Goal: Information Seeking & Learning: Find specific fact

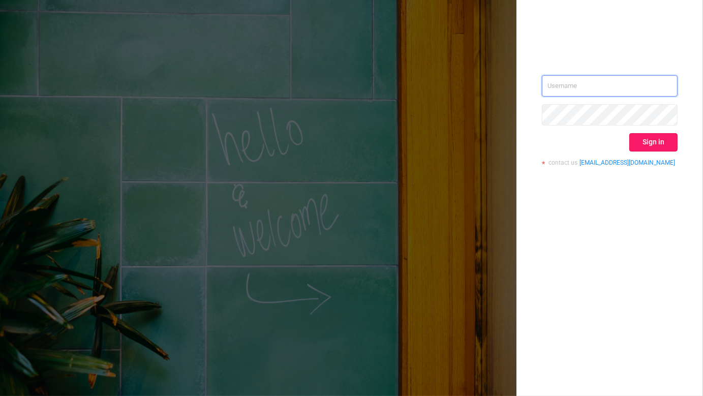
type input "[EMAIL_ADDRESS][DOMAIN_NAME]"
click at [662, 140] on button "Sign in" at bounding box center [653, 142] width 48 height 18
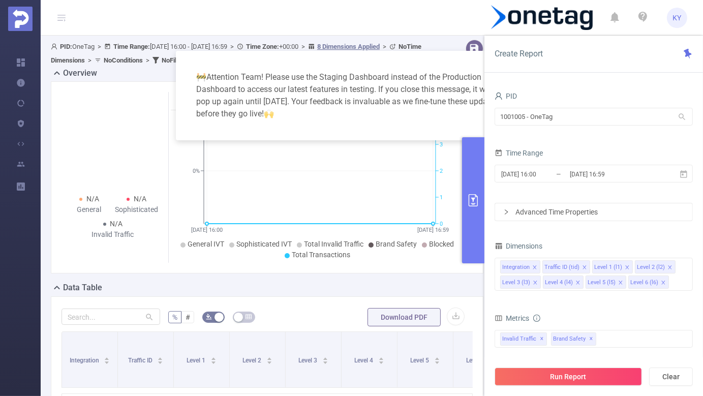
click at [560, 127] on div "1001005 - OneTag 1001005 - OneTag" at bounding box center [594, 118] width 198 height 24
click at [542, 112] on input "1001005 - OneTag" at bounding box center [594, 117] width 198 height 18
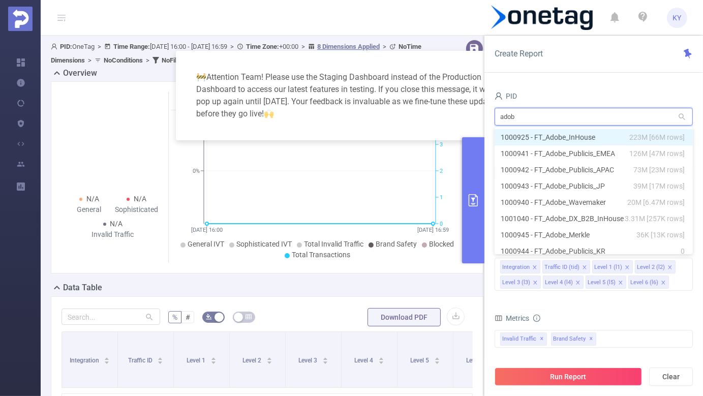
type input "adobe"
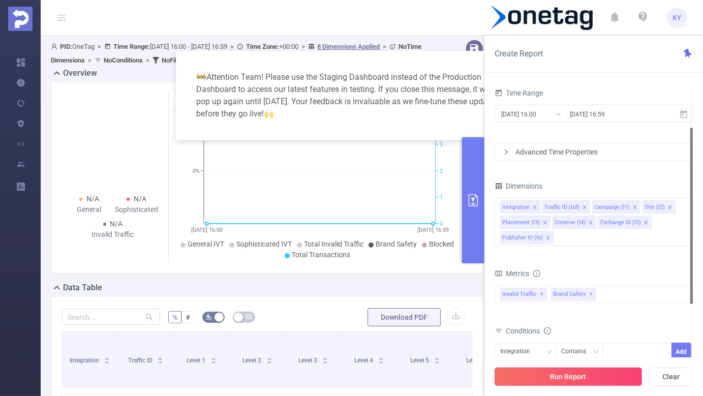
click at [534, 373] on button "Run Report" at bounding box center [568, 376] width 147 height 18
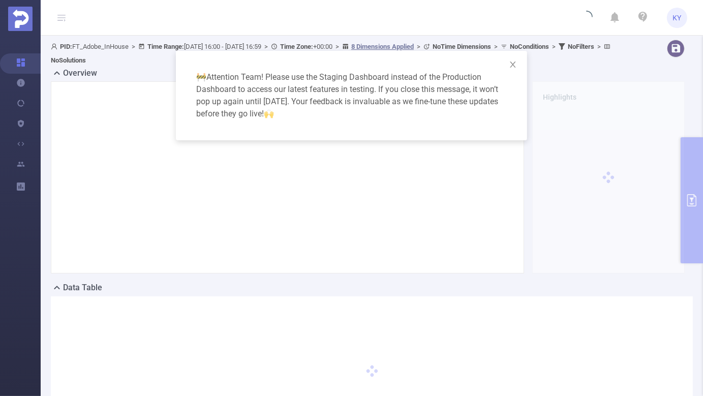
click at [59, 18] on div "🚧 Attention Team! Please use the Staging Dashboard instead of the Production Da…" at bounding box center [351, 198] width 703 height 396
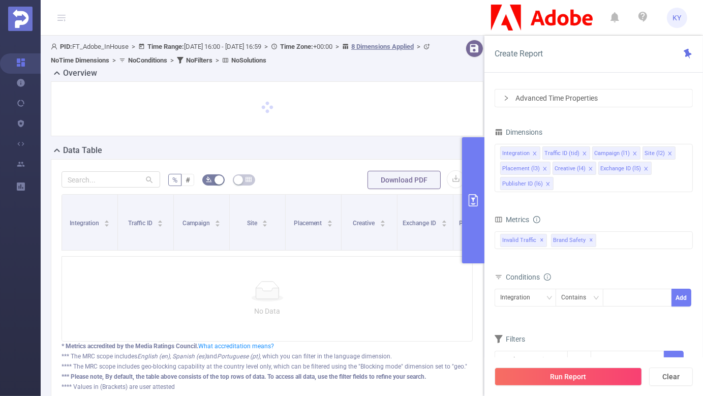
click at [64, 19] on icon at bounding box center [61, 18] width 8 height 8
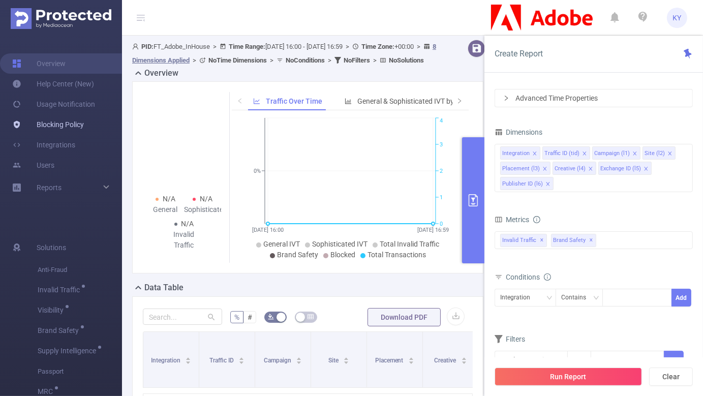
click at [71, 122] on link "Blocking Policy" at bounding box center [48, 124] width 72 height 20
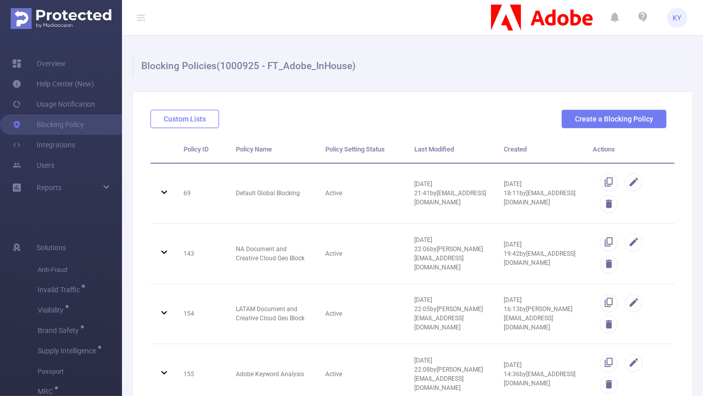
click at [194, 121] on button "Custom Lists" at bounding box center [184, 119] width 69 height 18
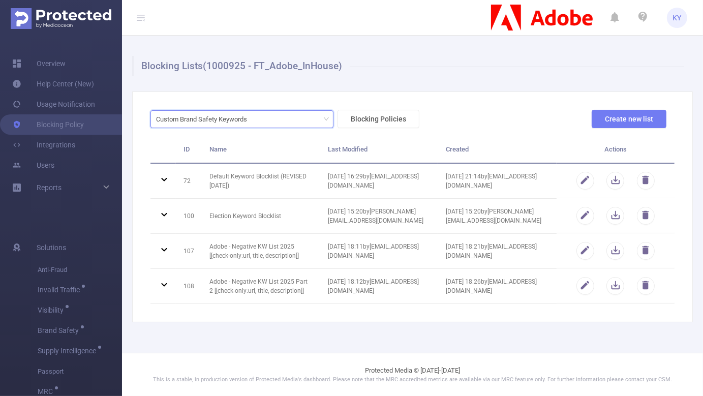
click at [242, 113] on div "Custom Brand Safety Keywords" at bounding box center [205, 119] width 98 height 17
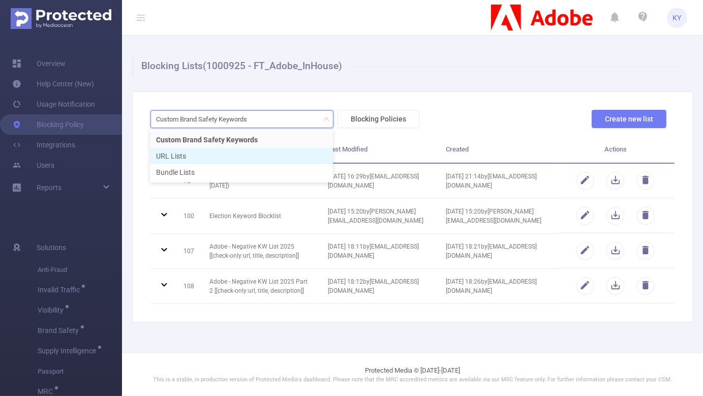
click at [233, 152] on li "URL Lists" at bounding box center [241, 156] width 183 height 16
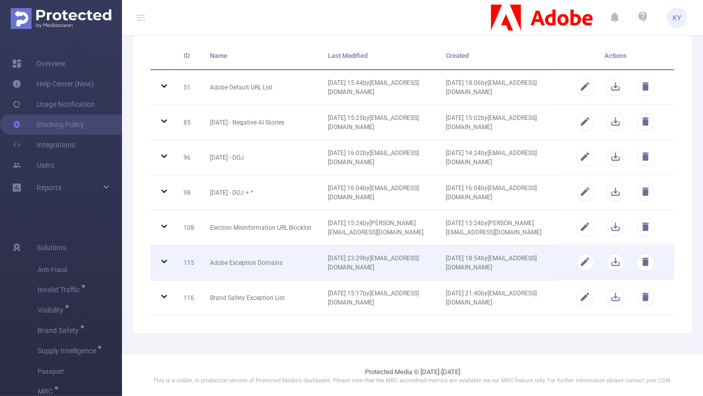
click at [266, 272] on td "Adobe Exception Domains" at bounding box center [261, 262] width 118 height 35
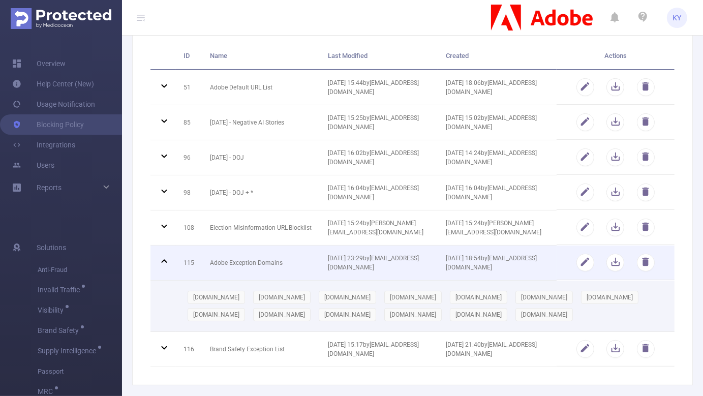
scroll to position [145, 0]
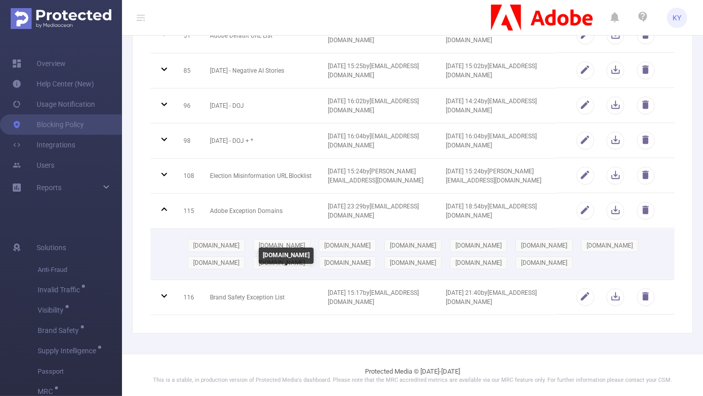
drag, startPoint x: 366, startPoint y: 277, endPoint x: 264, endPoint y: 279, distance: 102.2
click at [264, 271] on div "[DOMAIN_NAME] [DOMAIN_NAME] [DOMAIN_NAME] [DOMAIN_NAME] [DOMAIN_NAME] [DOMAIN_N…" at bounding box center [424, 254] width 483 height 35
copy span "[DOMAIN_NAME]"
click at [440, 271] on div "[DOMAIN_NAME] [DOMAIN_NAME] [DOMAIN_NAME] [DOMAIN_NAME] [DOMAIN_NAME] [DOMAIN_N…" at bounding box center [424, 254] width 483 height 35
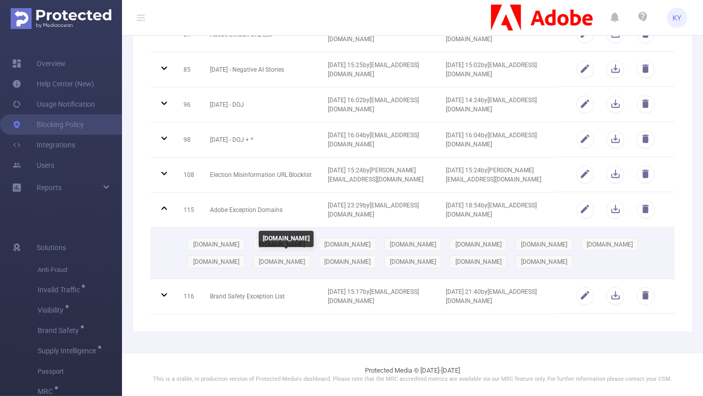
click at [515, 258] on span "[DOMAIN_NAME]" at bounding box center [543, 261] width 57 height 13
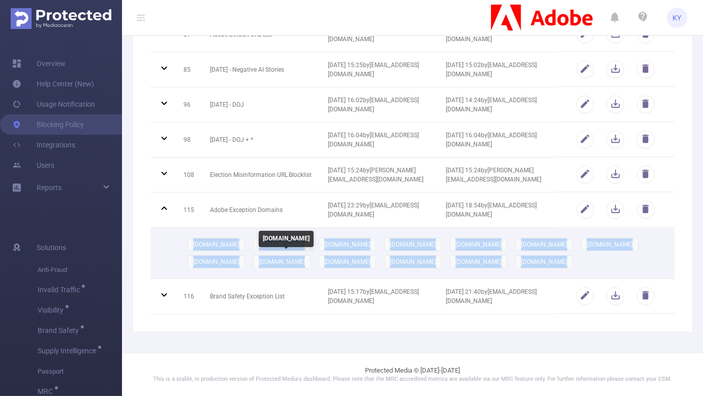
click at [515, 258] on span "[DOMAIN_NAME]" at bounding box center [543, 261] width 57 height 13
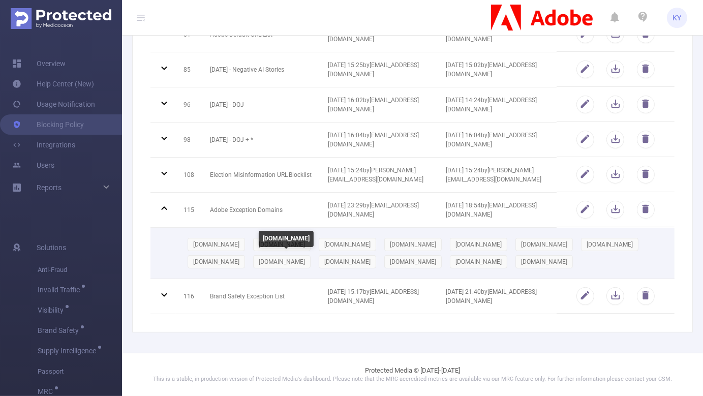
click at [376, 256] on div "[DOMAIN_NAME] [DOMAIN_NAME] [DOMAIN_NAME] [DOMAIN_NAME] [DOMAIN_NAME] [DOMAIN_N…" at bounding box center [424, 253] width 483 height 35
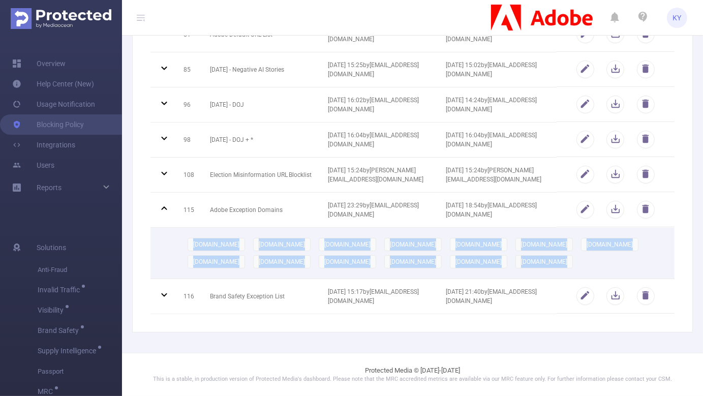
drag, startPoint x: 377, startPoint y: 260, endPoint x: 265, endPoint y: 263, distance: 111.3
click at [265, 263] on div "[DOMAIN_NAME] [DOMAIN_NAME] [DOMAIN_NAME] [DOMAIN_NAME] [DOMAIN_NAME] [DOMAIN_N…" at bounding box center [424, 253] width 483 height 35
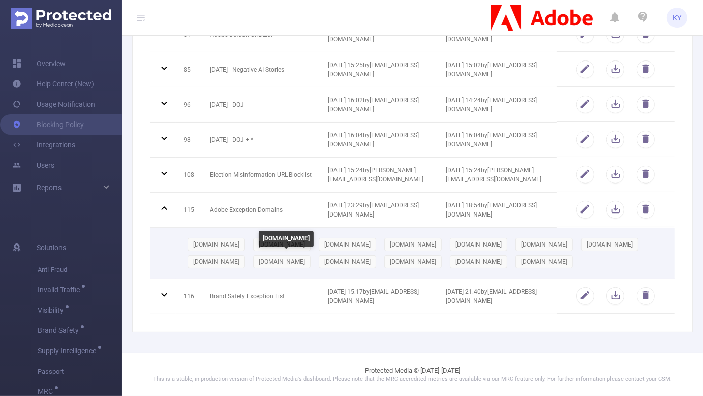
click at [511, 262] on div "[DOMAIN_NAME]" at bounding box center [544, 261] width 66 height 17
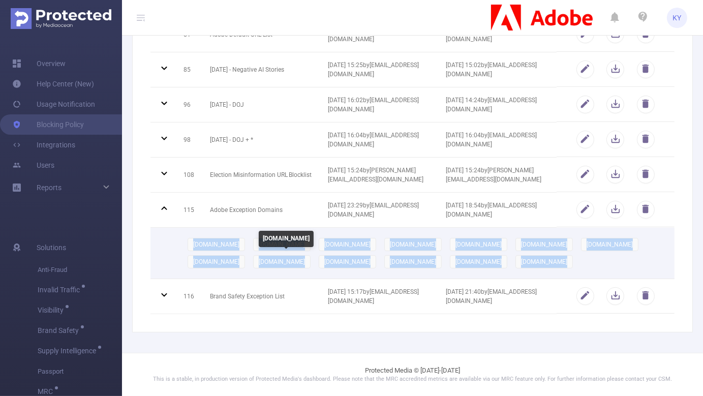
drag, startPoint x: 257, startPoint y: 262, endPoint x: 359, endPoint y: 264, distance: 102.2
click at [511, 264] on div "[DOMAIN_NAME]" at bounding box center [544, 261] width 66 height 17
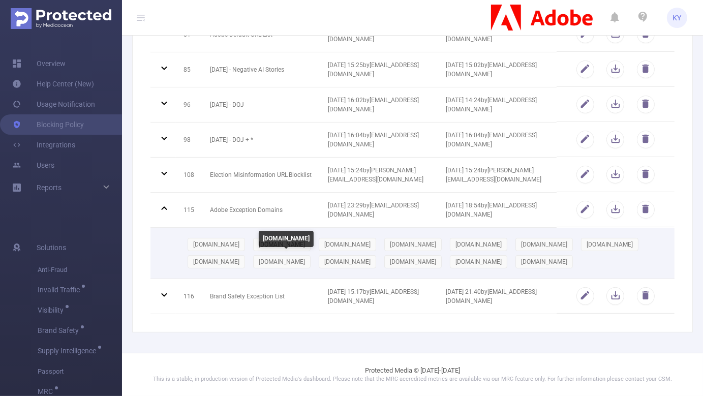
click at [515, 264] on span "[DOMAIN_NAME]" at bounding box center [543, 261] width 57 height 13
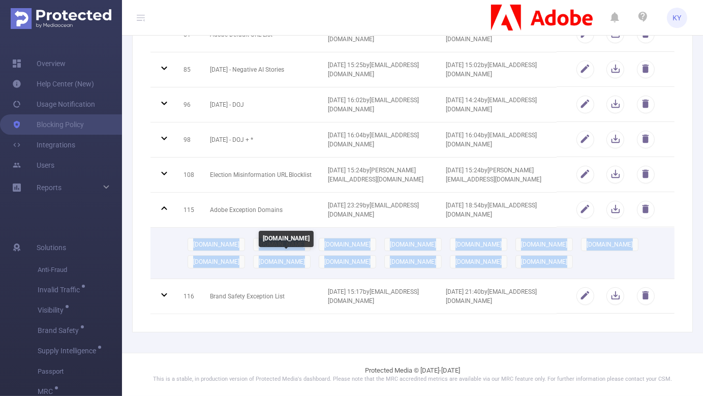
drag, startPoint x: 367, startPoint y: 267, endPoint x: 287, endPoint y: 267, distance: 80.3
click at [287, 267] on div "[DOMAIN_NAME] [DOMAIN_NAME] [DOMAIN_NAME] [DOMAIN_NAME] [DOMAIN_NAME] [DOMAIN_N…" at bounding box center [424, 253] width 483 height 35
click at [515, 267] on span "[DOMAIN_NAME]" at bounding box center [543, 261] width 57 height 13
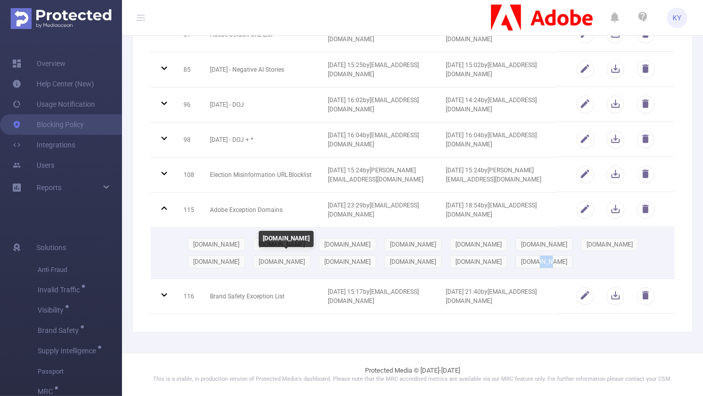
click at [515, 267] on span "[DOMAIN_NAME]" at bounding box center [543, 261] width 57 height 13
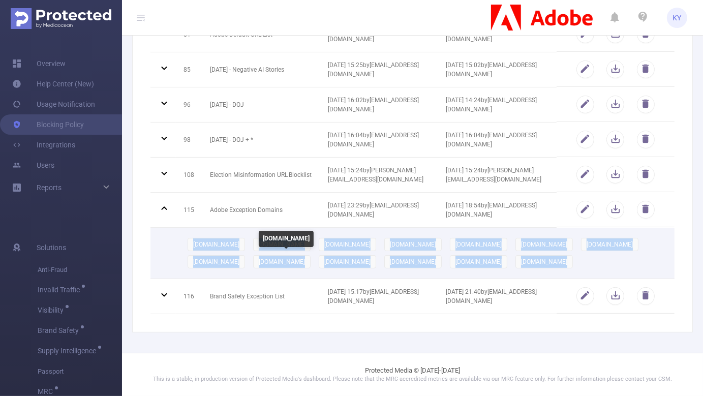
click at [515, 267] on span "[DOMAIN_NAME]" at bounding box center [543, 261] width 57 height 13
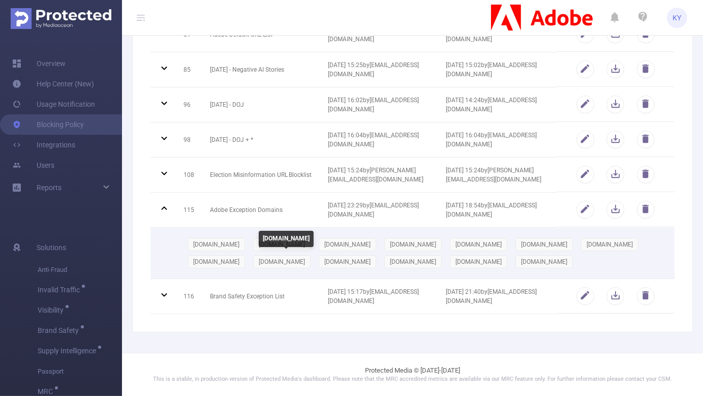
click at [521, 262] on span "[DOMAIN_NAME]" at bounding box center [544, 261] width 46 height 7
drag, startPoint x: 265, startPoint y: 261, endPoint x: 355, endPoint y: 261, distance: 89.5
click at [521, 261] on span "[DOMAIN_NAME]" at bounding box center [544, 261] width 46 height 7
copy span "[DOMAIN_NAME]"
